Goal: Find specific page/section: Find specific page/section

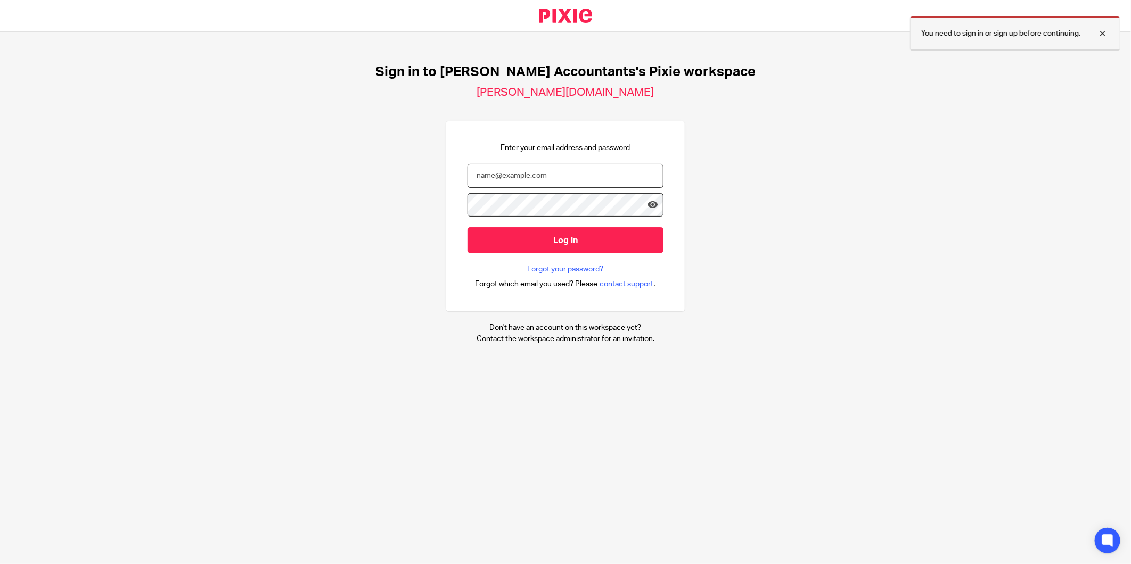
type input "[PERSON_NAME][EMAIL_ADDRESS][DOMAIN_NAME]"
click at [1102, 33] on div at bounding box center [1094, 33] width 29 height 13
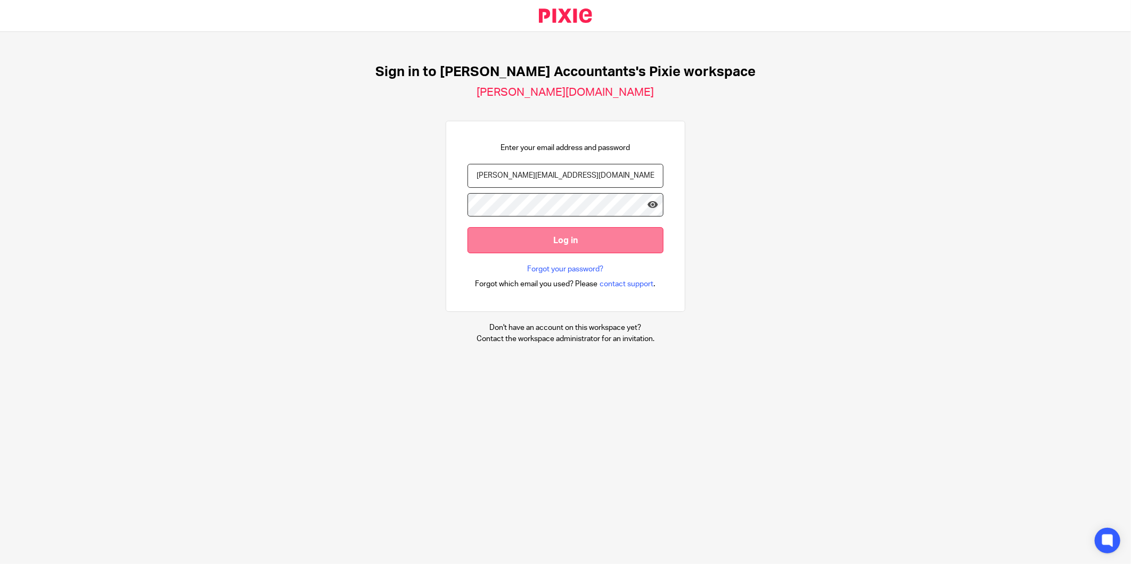
click at [490, 247] on input "Log in" at bounding box center [565, 240] width 196 height 26
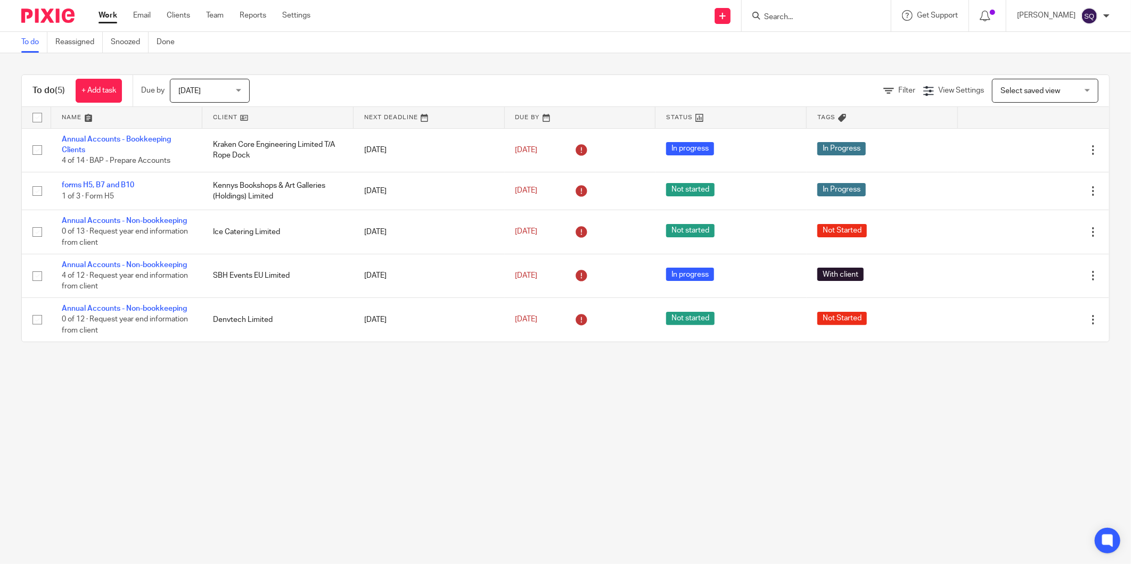
click at [49, 6] on div at bounding box center [44, 15] width 88 height 31
click at [227, 96] on span "[DATE]" at bounding box center [206, 90] width 56 height 22
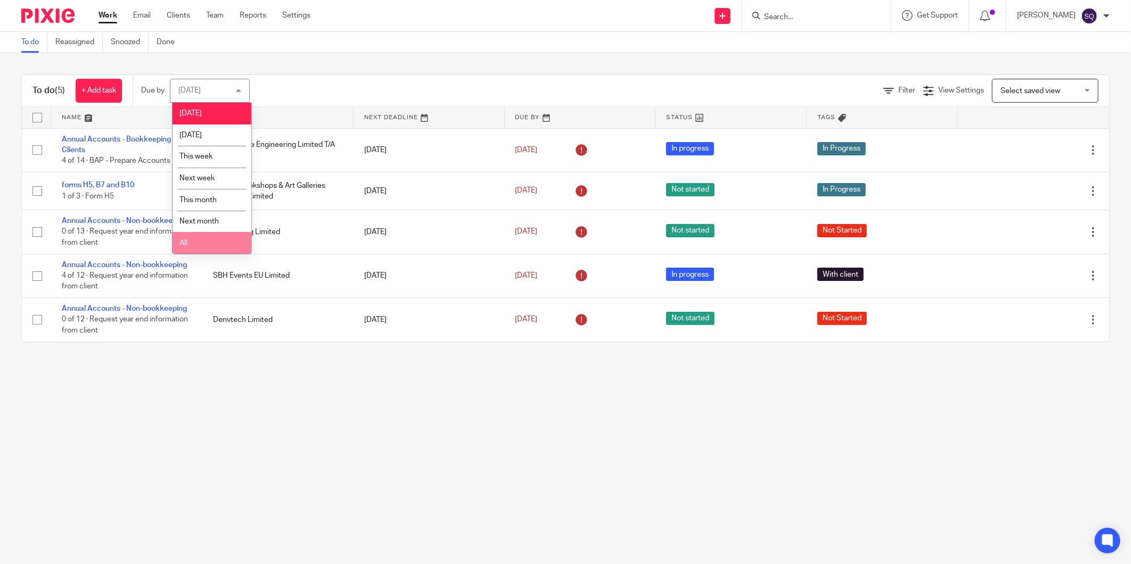
click at [195, 246] on li "All" at bounding box center [211, 243] width 79 height 22
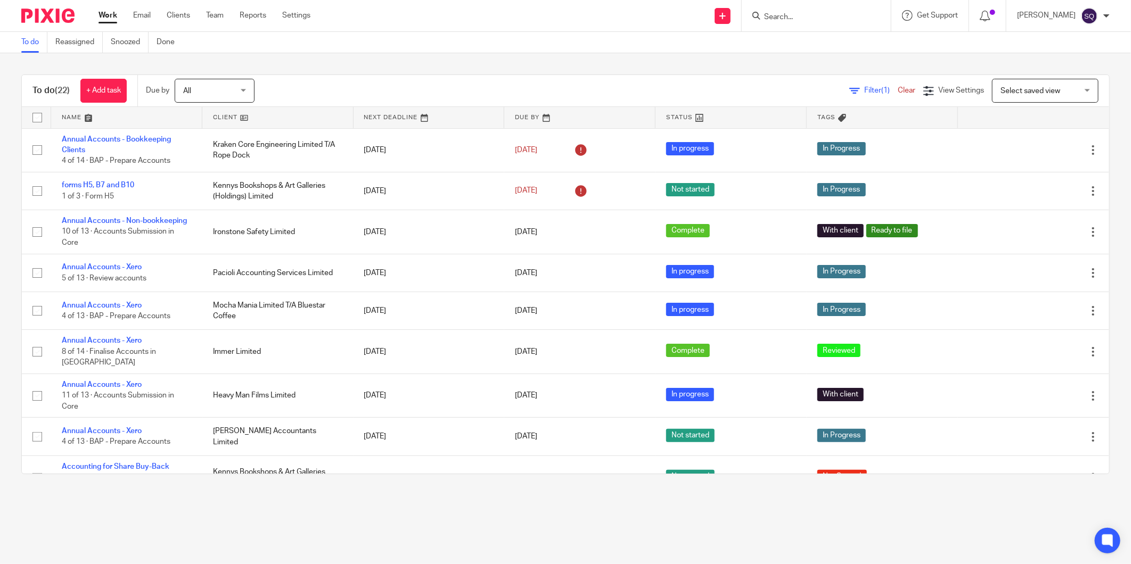
click at [823, 13] on input "Search" at bounding box center [811, 18] width 96 height 10
type input "ironston"
click at [855, 51] on link at bounding box center [851, 46] width 180 height 24
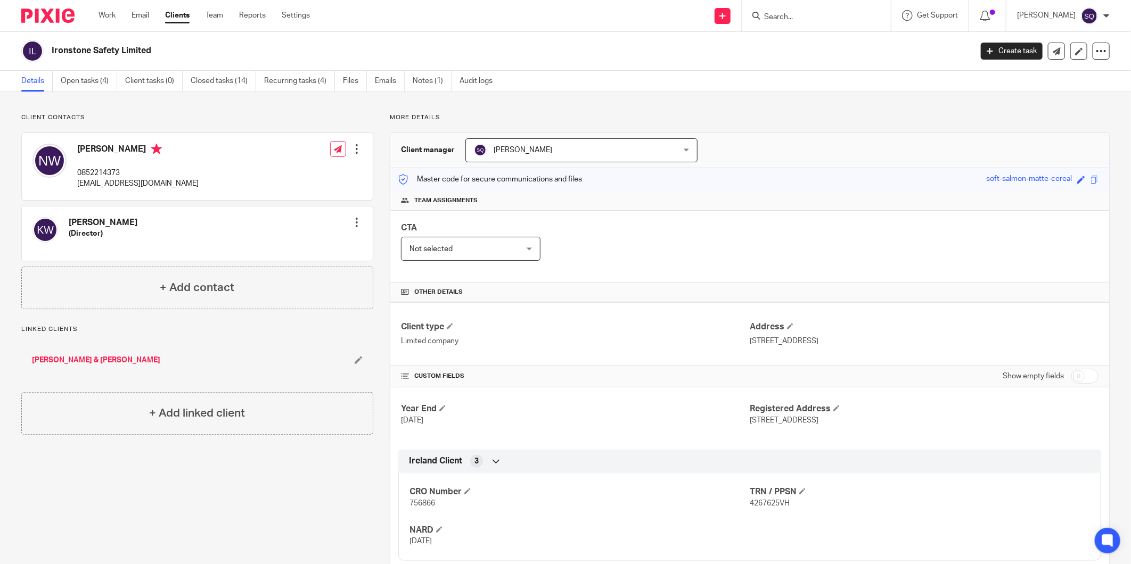
click at [355, 150] on div at bounding box center [356, 149] width 11 height 11
click at [299, 168] on link "Edit contact" at bounding box center [306, 172] width 102 height 15
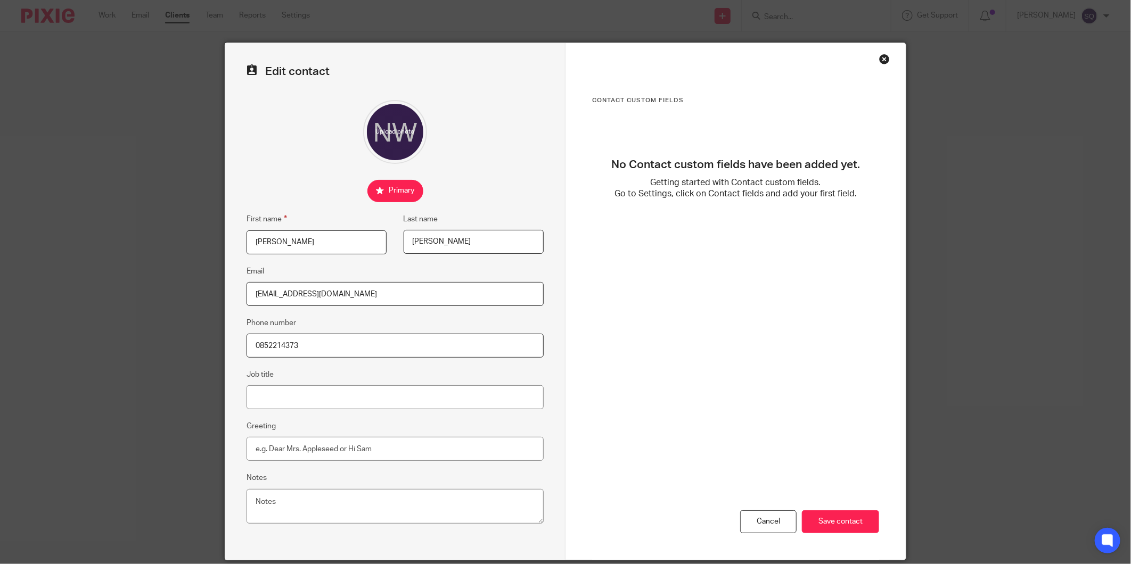
drag, startPoint x: 871, startPoint y: 59, endPoint x: 870, endPoint y: 51, distance: 7.5
click at [870, 53] on div "Contact Custom fields No Contact custom fields have been added yet. Getting sta…" at bounding box center [735, 301] width 340 height 517
click at [879, 62] on div "Close this dialog window" at bounding box center [884, 59] width 11 height 11
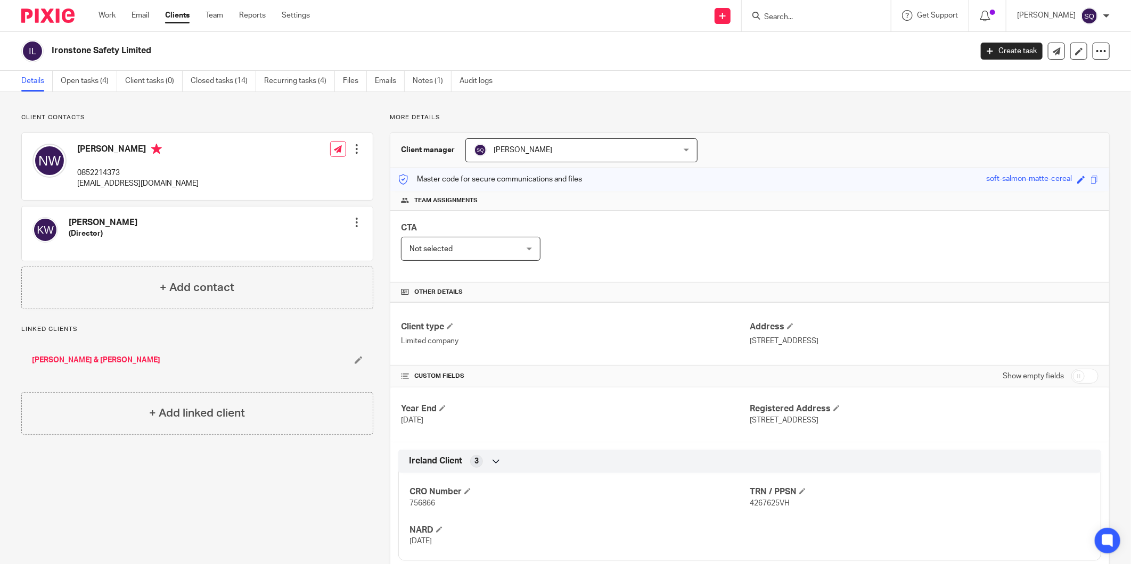
click at [39, 14] on img at bounding box center [47, 16] width 53 height 14
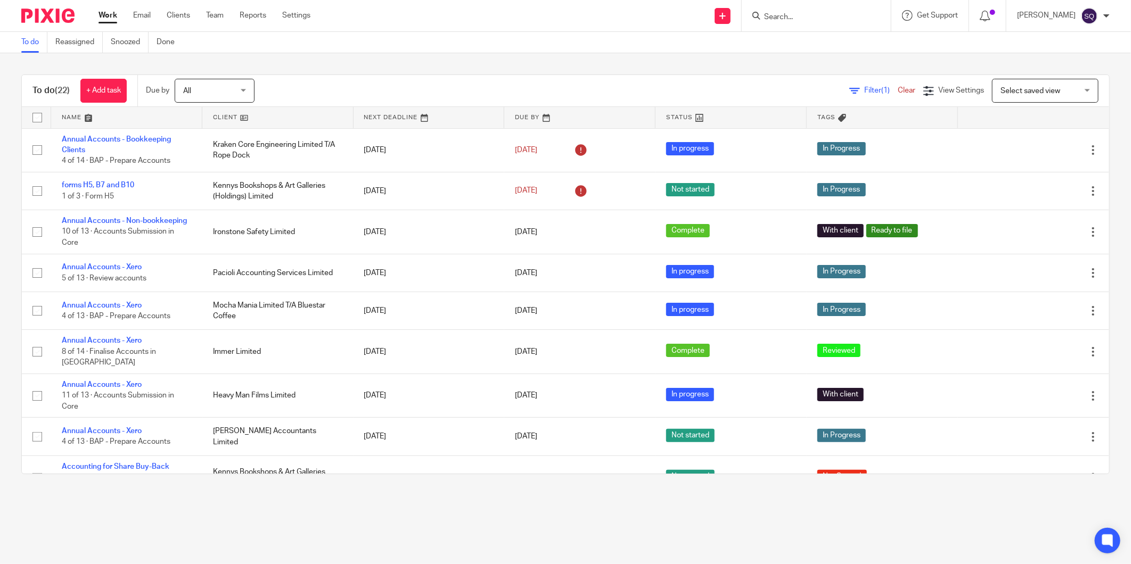
click at [836, 20] on input "Search" at bounding box center [811, 18] width 96 height 10
type input "radhar"
click at [845, 40] on link at bounding box center [887, 46] width 253 height 24
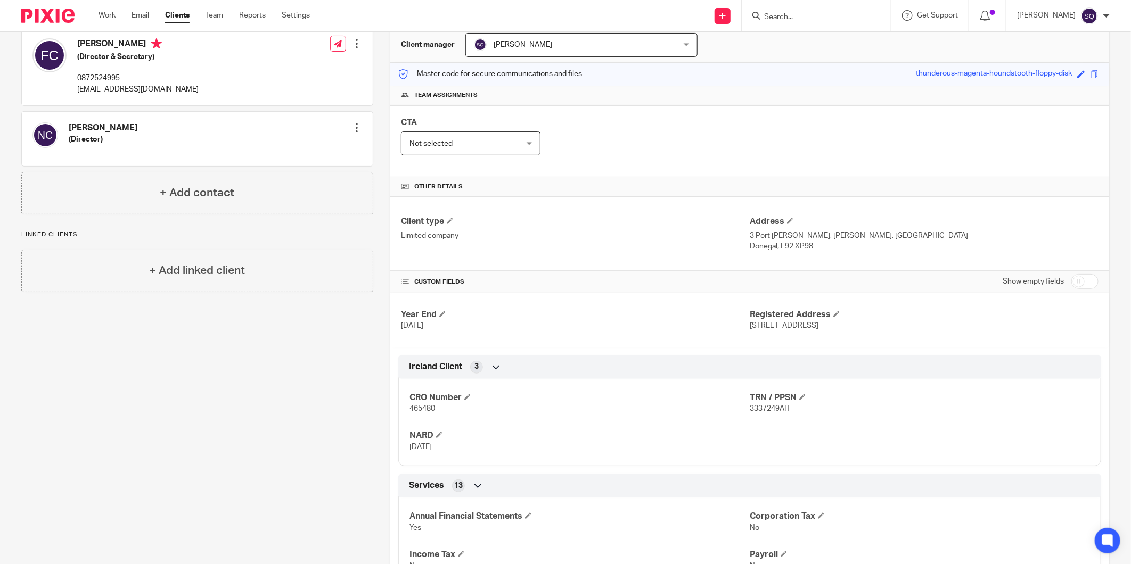
scroll to position [118, 0]
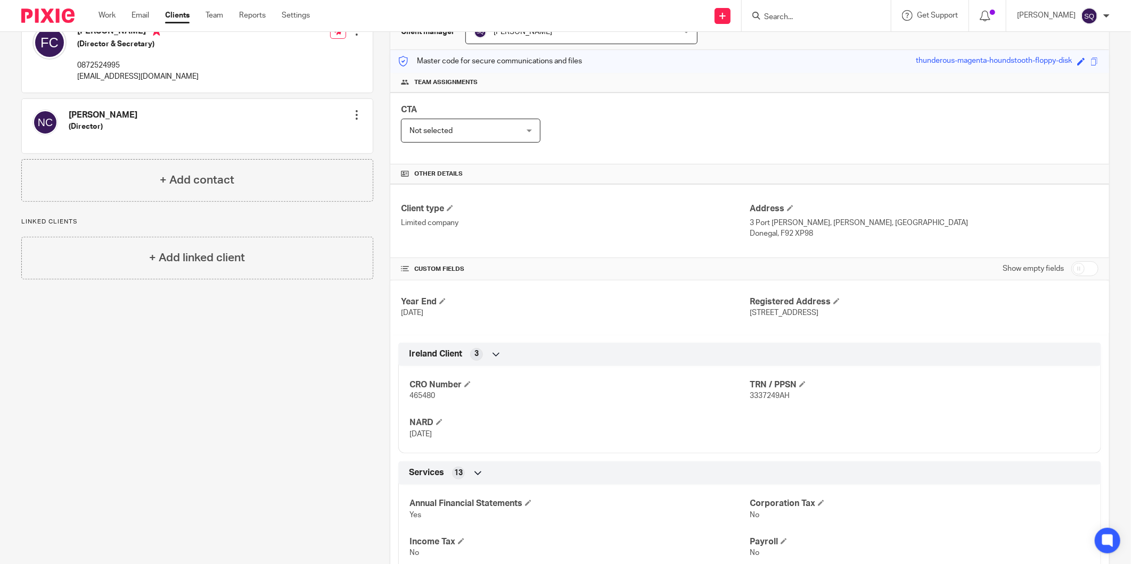
click at [64, 18] on img at bounding box center [47, 16] width 53 height 14
